Goal: Complete application form

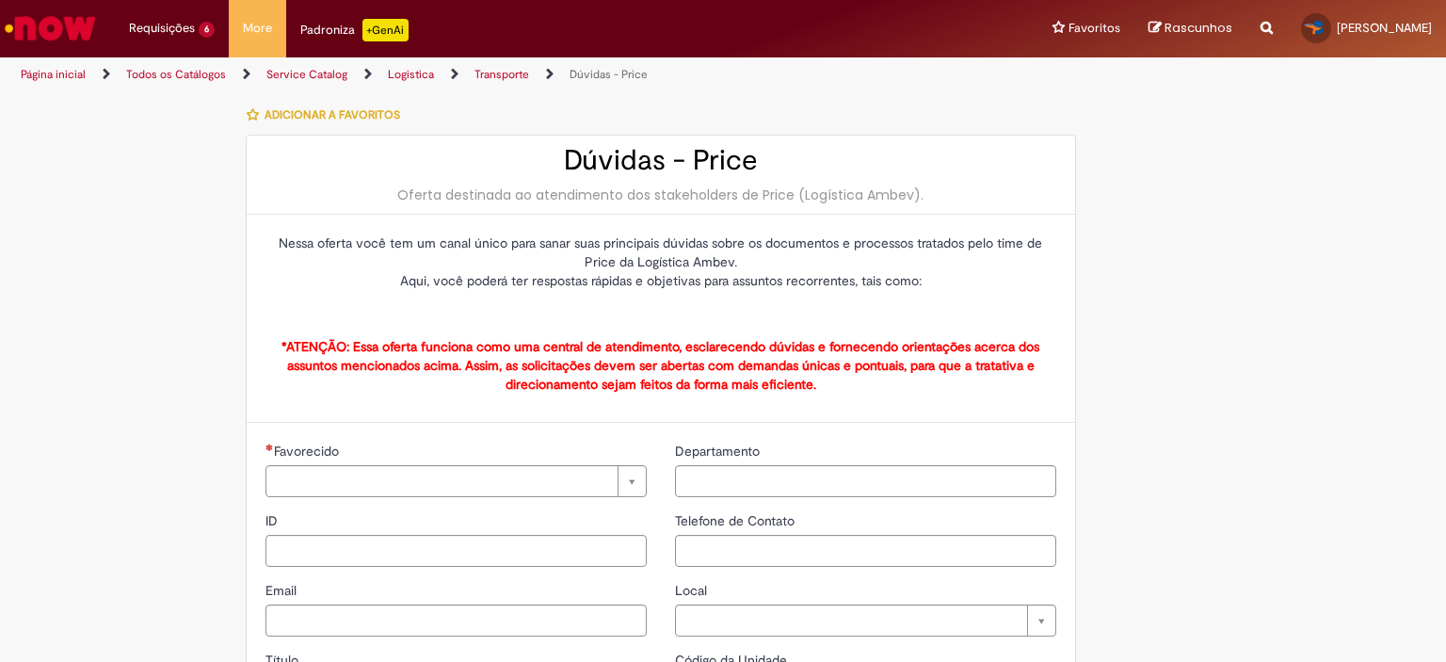
type input "**********"
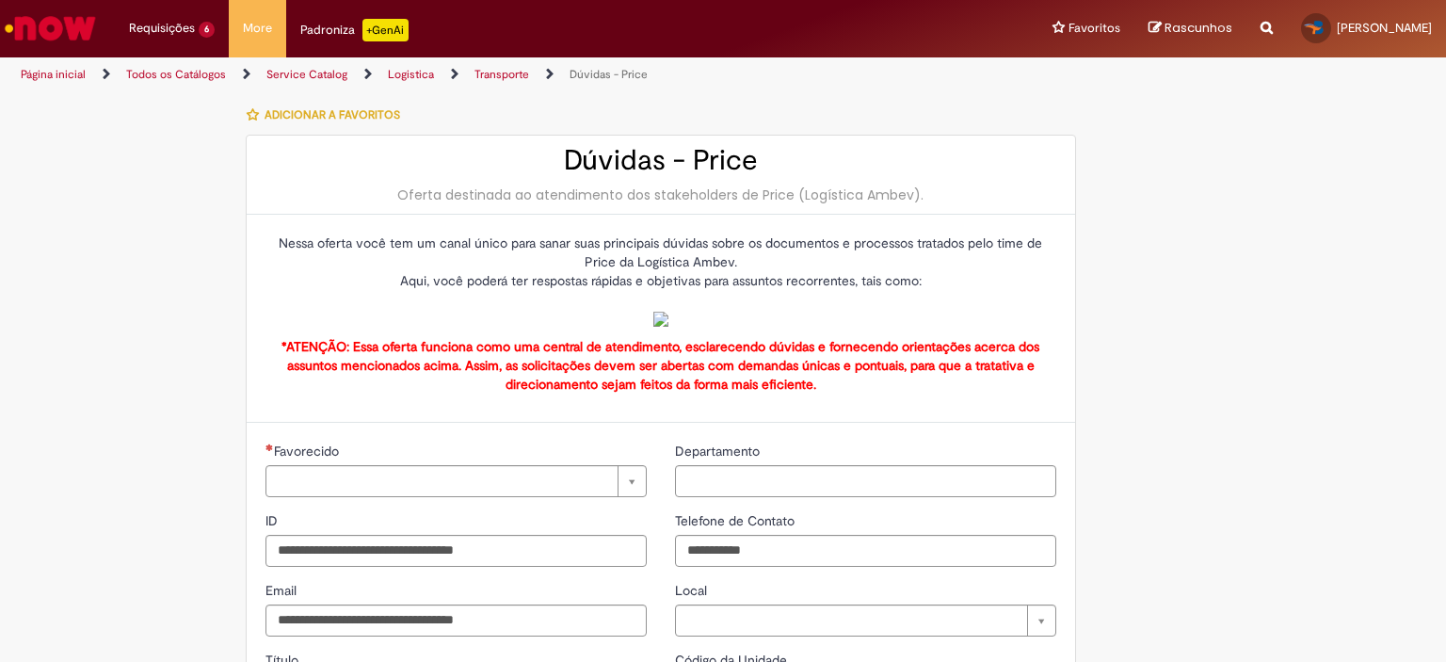
type input "**********"
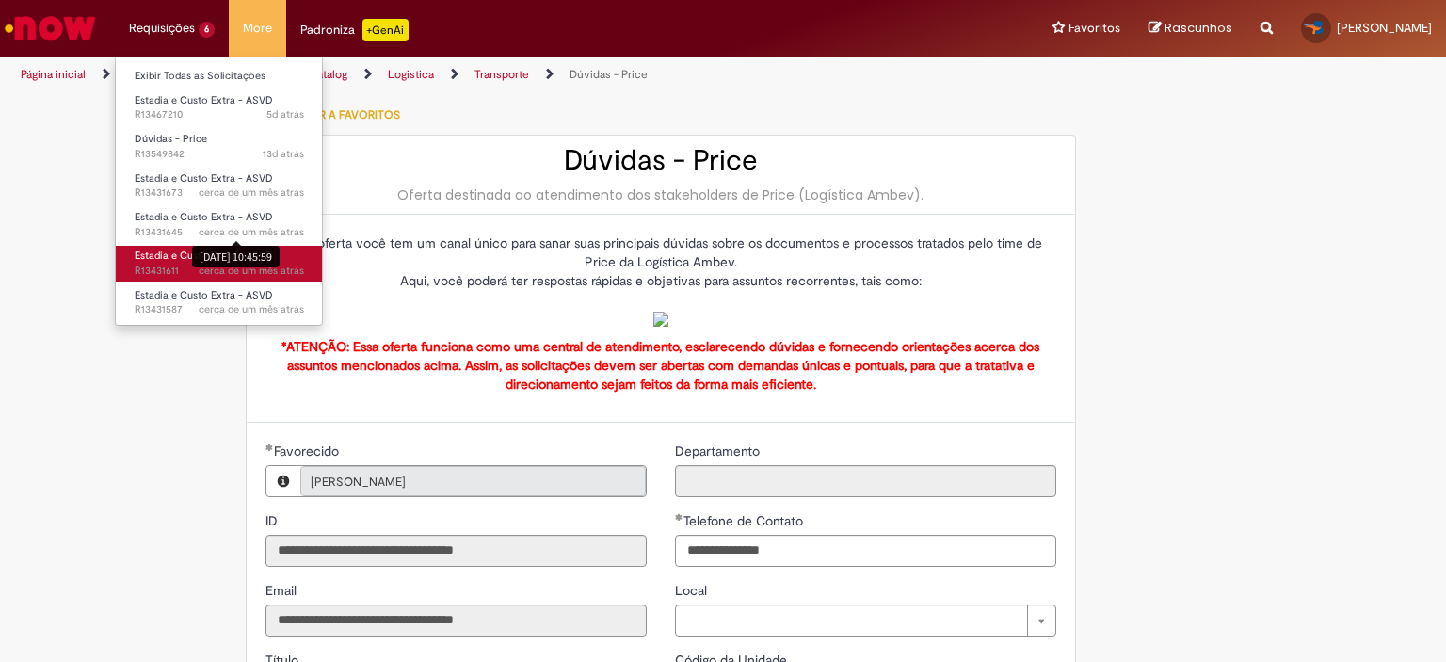
drag, startPoint x: 222, startPoint y: 255, endPoint x: 167, endPoint y: 266, distance: 56.7
